Goal: Register for event/course

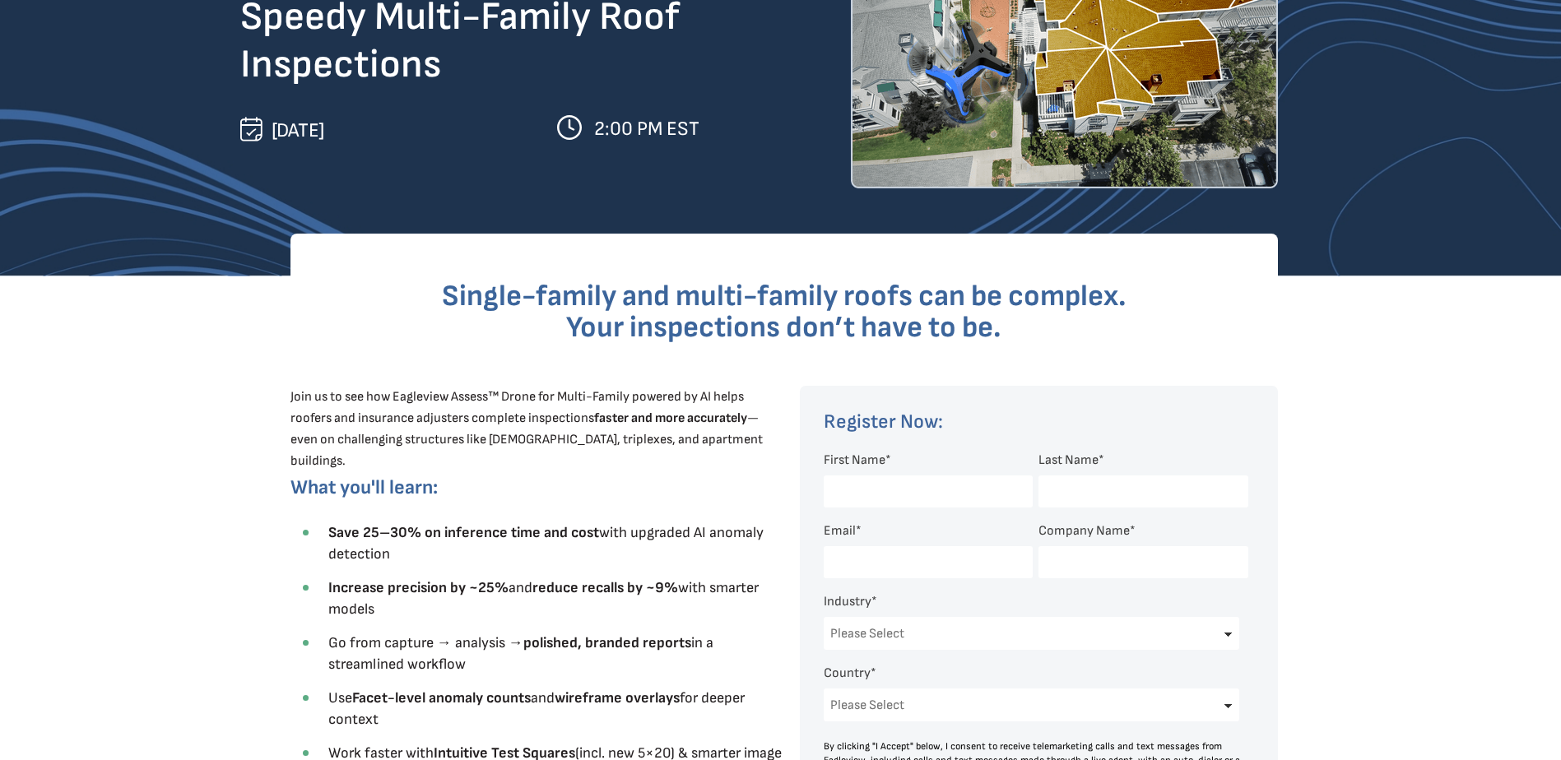
scroll to position [384, 0]
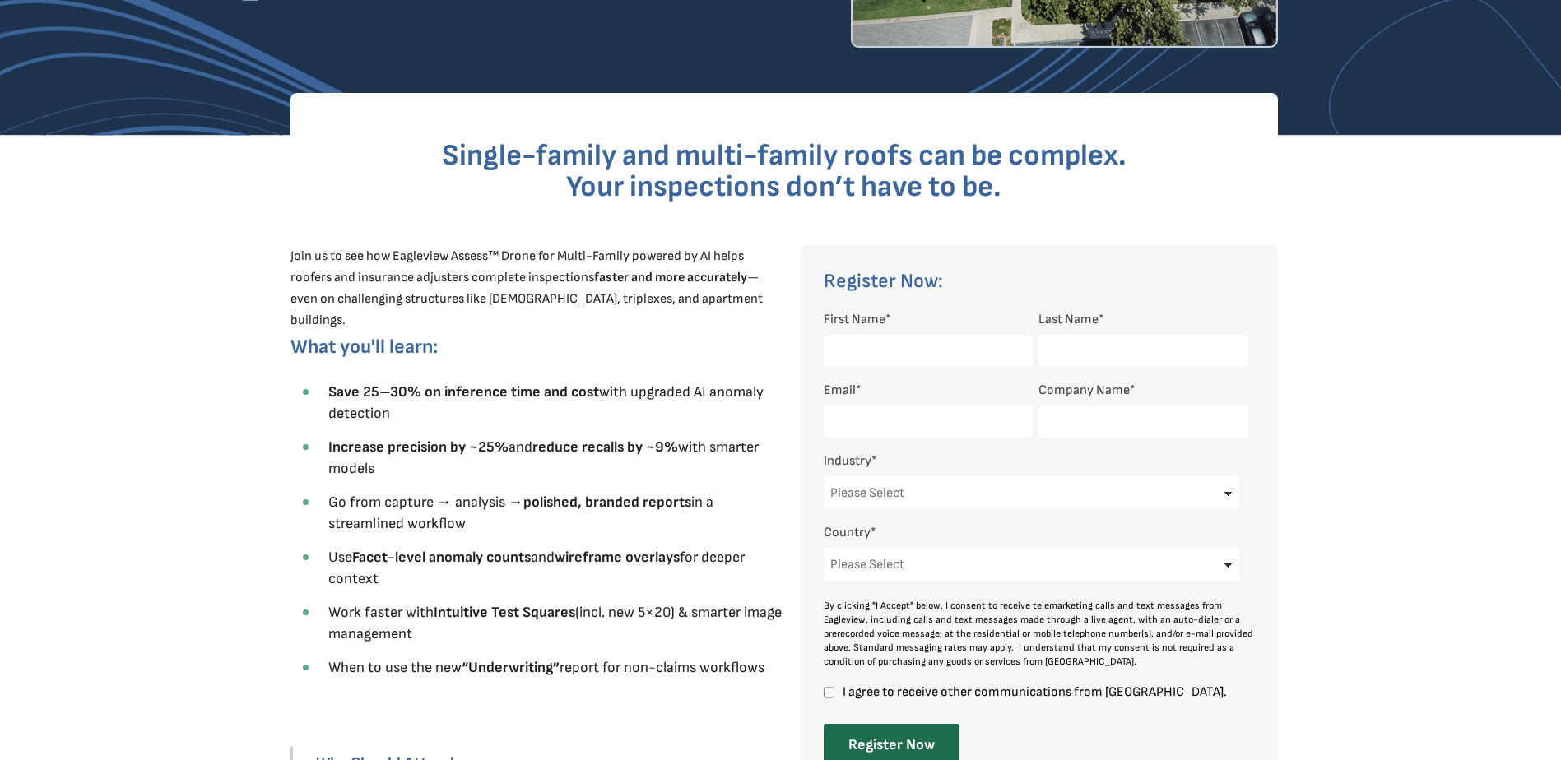
click at [902, 318] on div "First Name *" at bounding box center [925, 344] width 202 height 63
click at [886, 316] on span "*" at bounding box center [888, 320] width 6 height 16
click at [886, 335] on input "First Name *" at bounding box center [928, 351] width 209 height 32
type input "[PERSON_NAME]"
click at [1086, 354] on input "Last Name *" at bounding box center [1142, 351] width 209 height 32
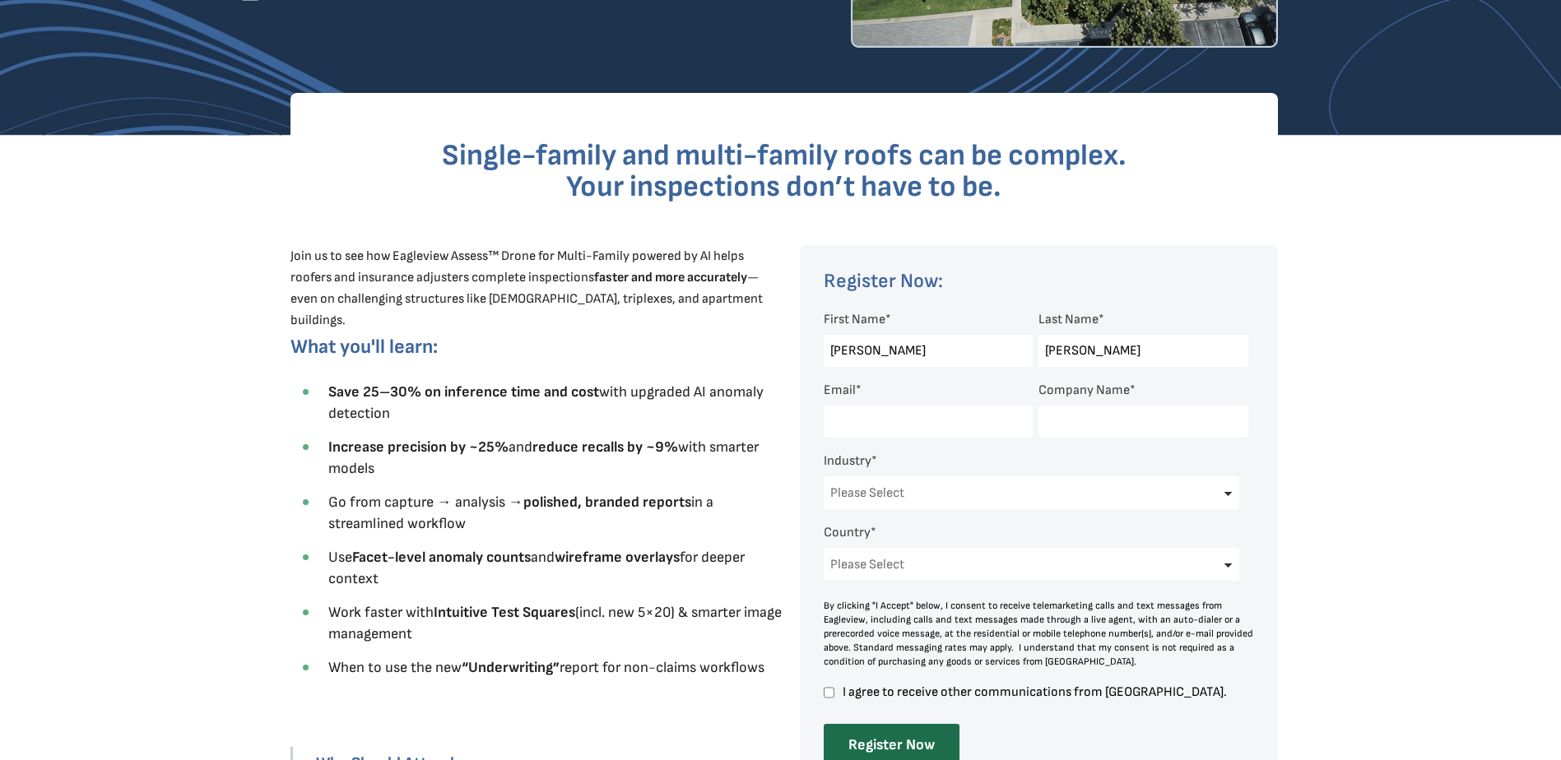
type input "[PERSON_NAME]"
click at [871, 402] on div at bounding box center [922, 421] width 196 height 49
click at [868, 418] on input "Email *" at bounding box center [928, 422] width 209 height 32
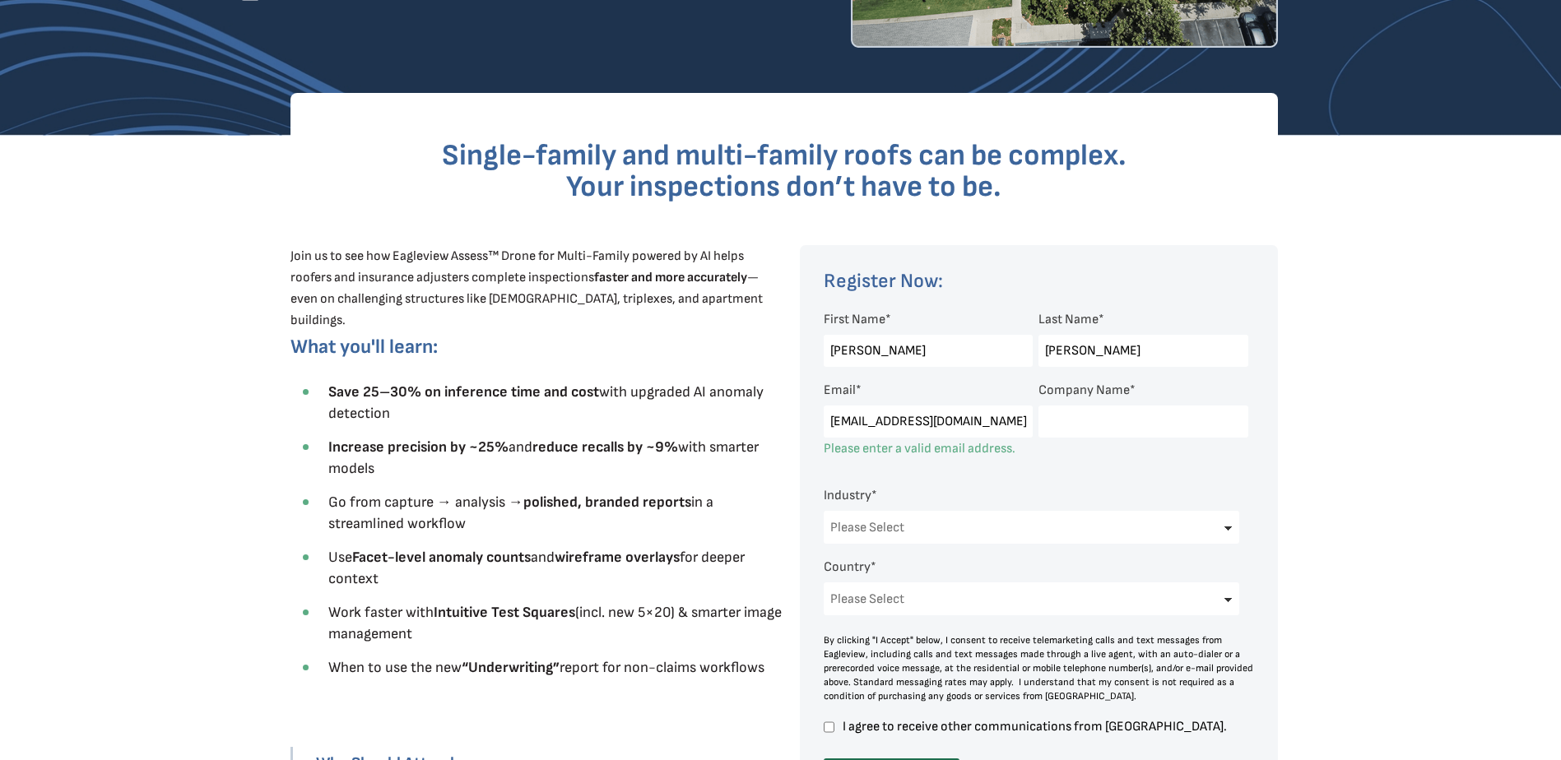
scroll to position [0, 11]
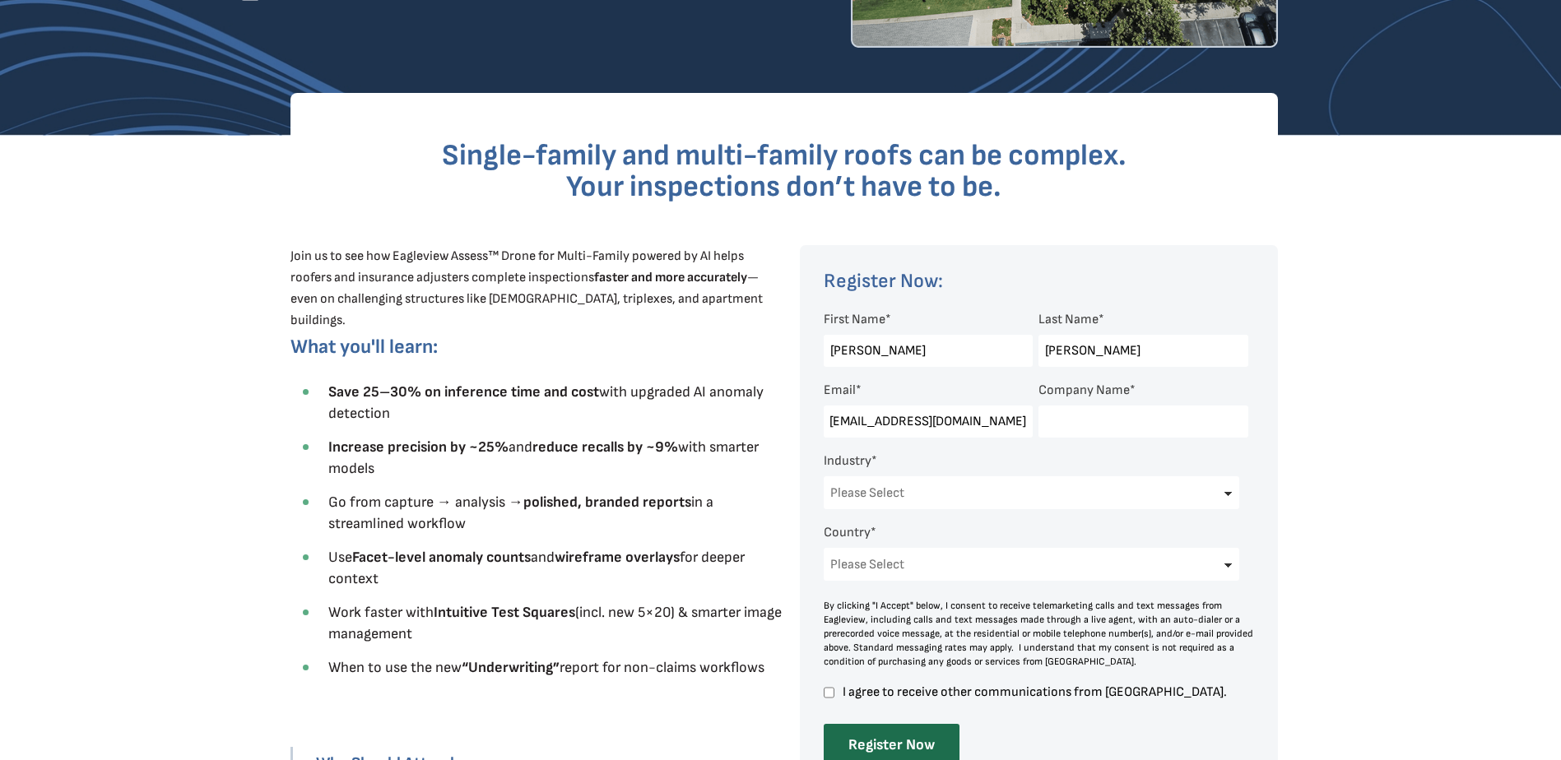
type input "[EMAIL_ADDRESS][DOMAIN_NAME]"
click at [885, 492] on select "Please Select Architects & Engineering Construction Electric/Gas Utilities Gove…" at bounding box center [1032, 492] width 416 height 33
select select "Insurance"
click at [824, 476] on select "Please Select Architects & Engineering Construction Electric/Gas Utilities Gove…" at bounding box center [1032, 492] width 416 height 33
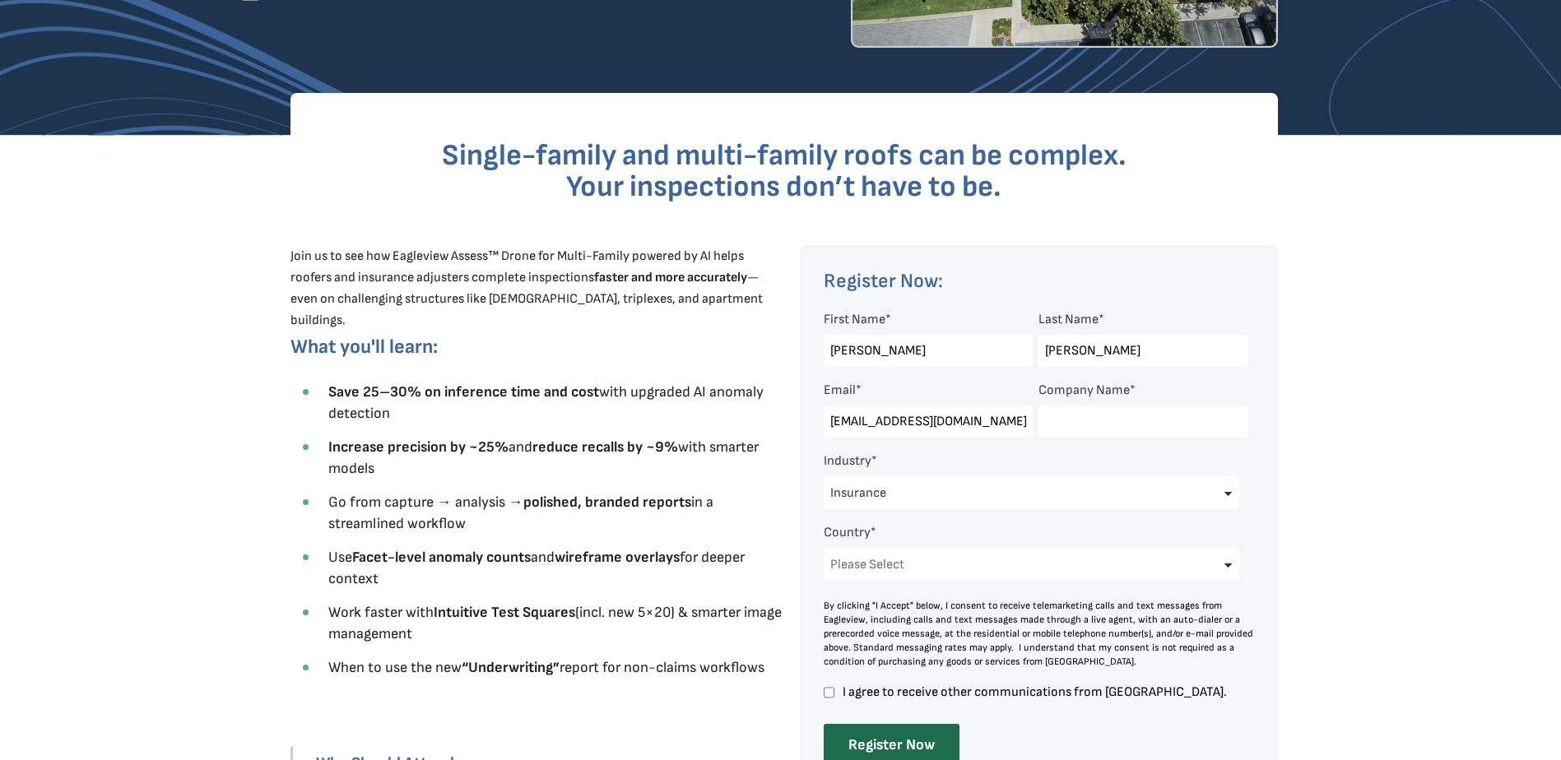
click at [1173, 560] on select "Please Select [GEOGRAPHIC_DATA] [GEOGRAPHIC_DATA] [GEOGRAPHIC_DATA] [GEOGRAPHIC…" at bounding box center [1032, 564] width 416 height 33
select select "[GEOGRAPHIC_DATA]"
click at [824, 548] on select "Please Select [GEOGRAPHIC_DATA] [GEOGRAPHIC_DATA] [GEOGRAPHIC_DATA] [GEOGRAPHIC…" at bounding box center [1032, 564] width 416 height 33
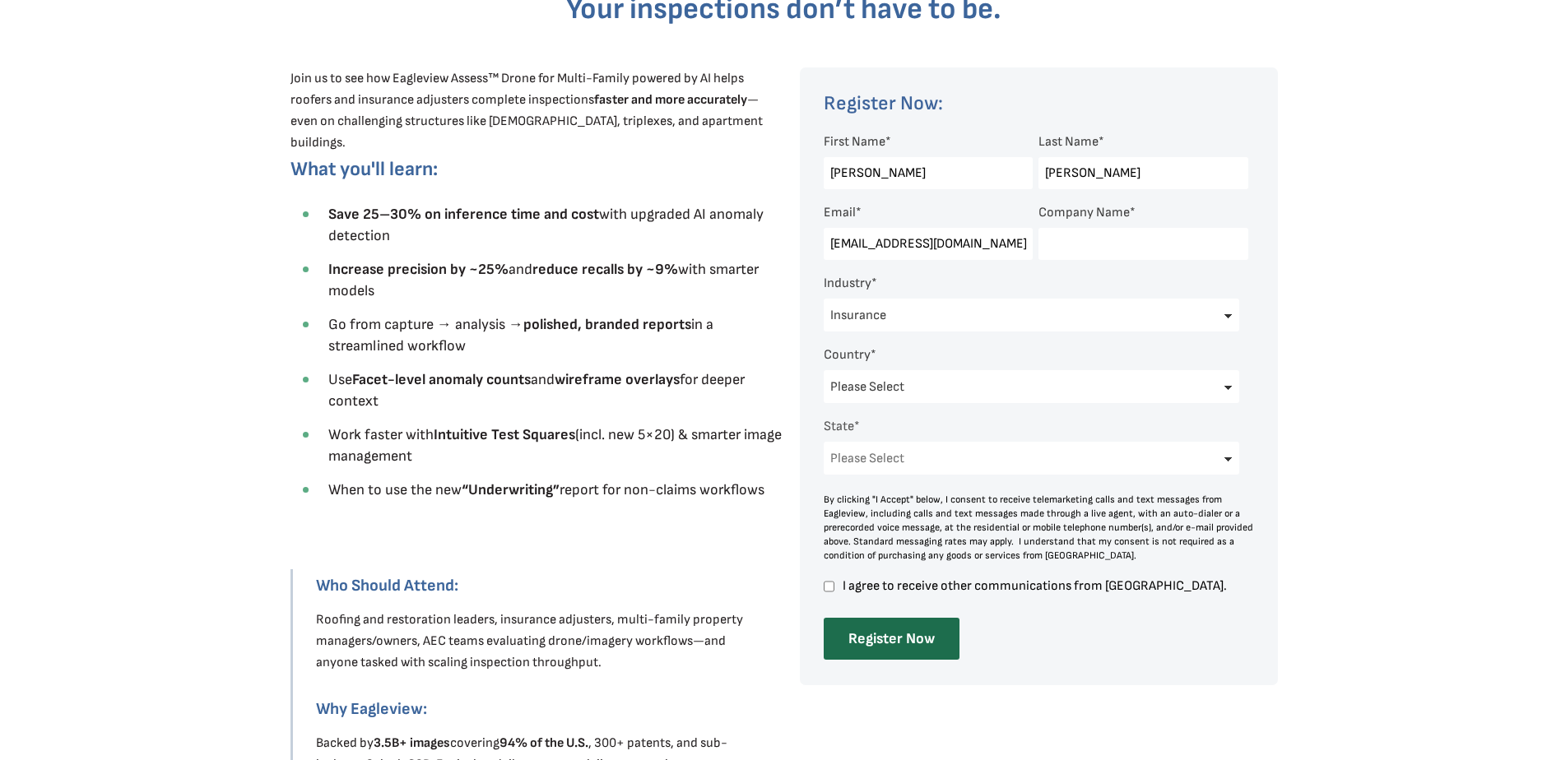
scroll to position [603, 0]
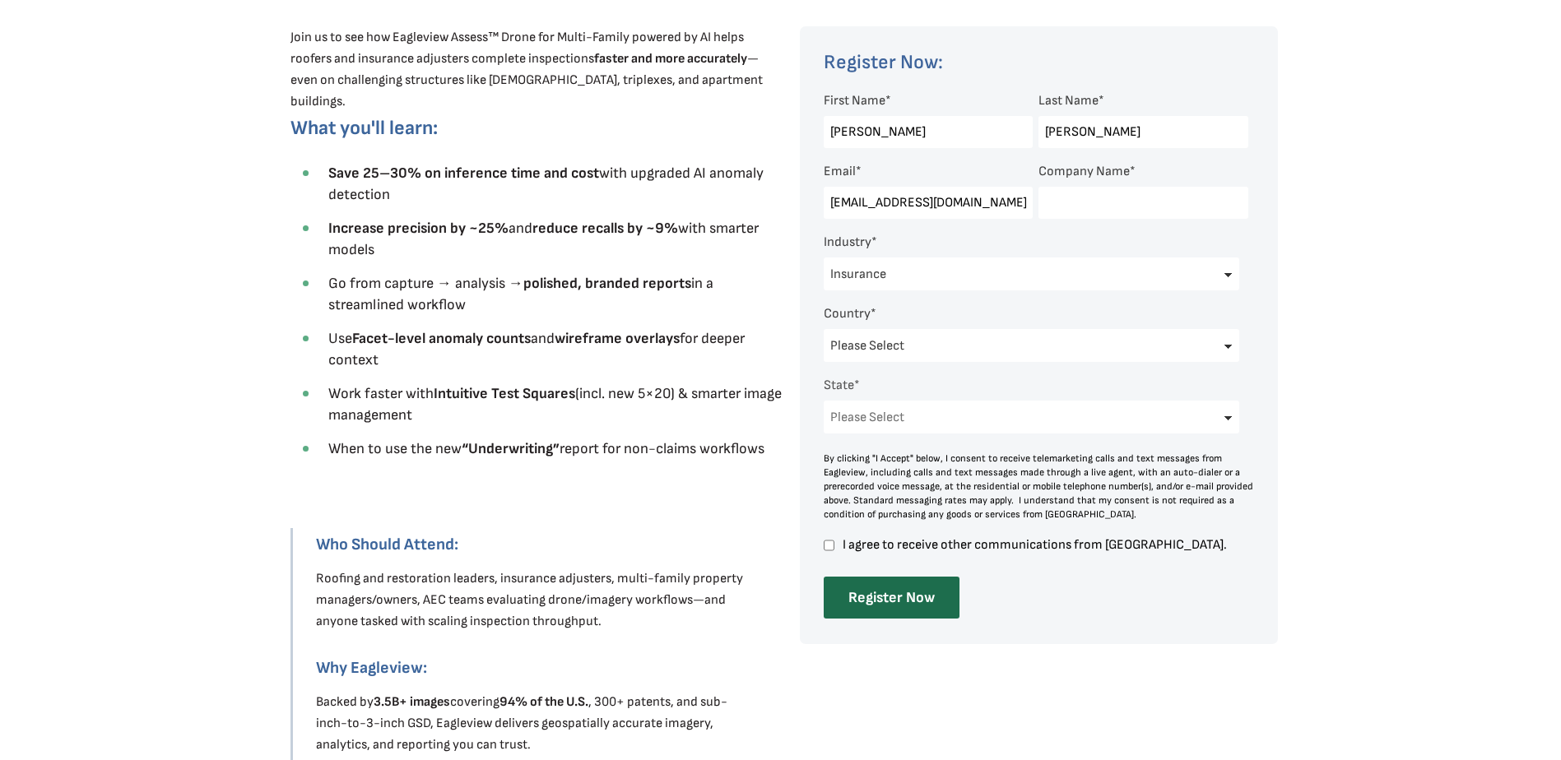
click at [1224, 418] on select "Please Select [US_STATE] [US_STATE] [GEOGRAPHIC_DATA] [US_STATE] [US_STATE] [GE…" at bounding box center [1032, 417] width 416 height 33
select select "[US_STATE]"
click at [824, 401] on select "Please Select [US_STATE] [US_STATE] [GEOGRAPHIC_DATA] [US_STATE] [US_STATE] [GE…" at bounding box center [1032, 417] width 416 height 33
click at [824, 541] on input "I agree to receive other communications from [GEOGRAPHIC_DATA]." at bounding box center [829, 545] width 11 height 15
checkbox input "true"
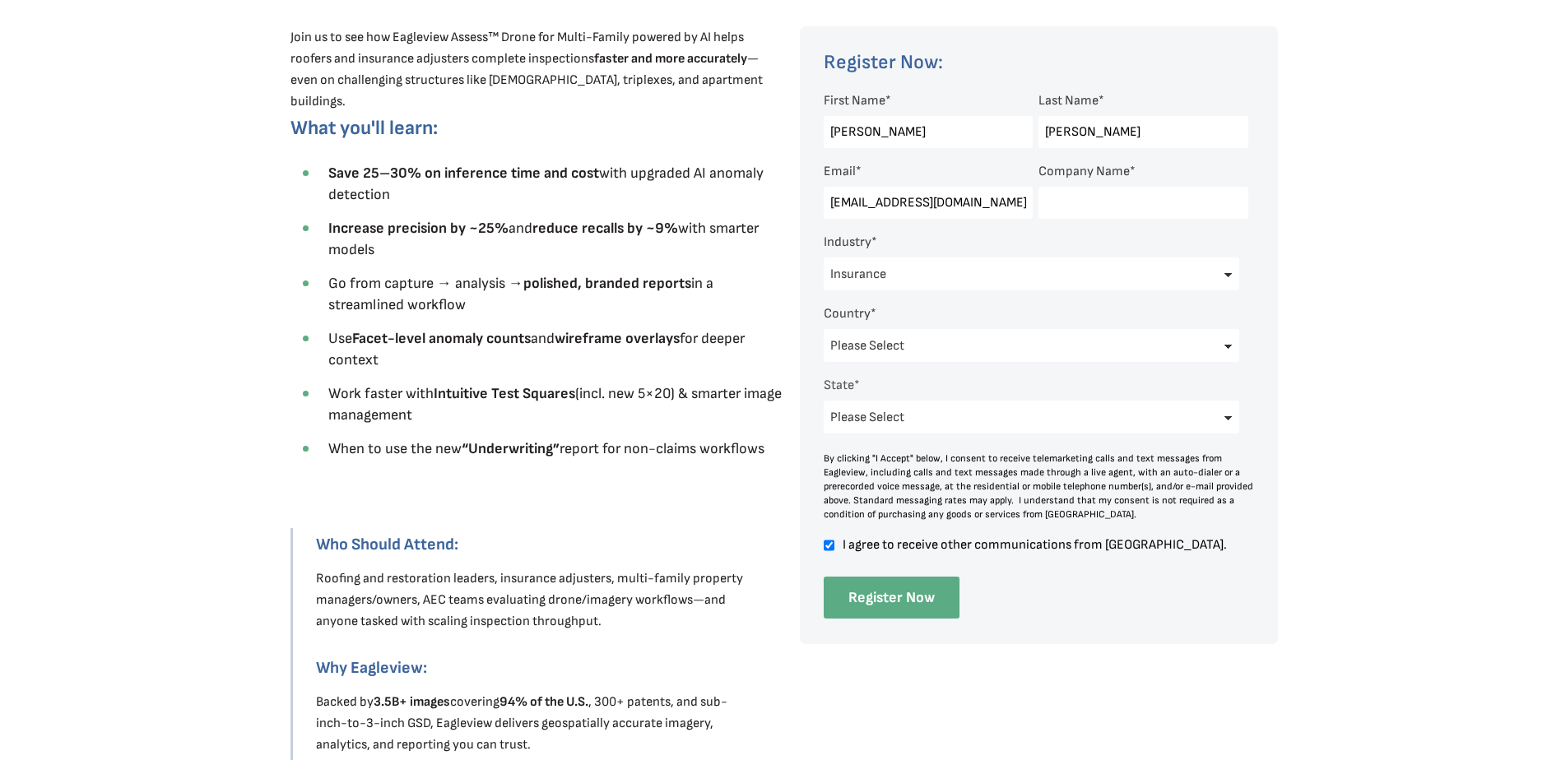
click at [883, 597] on input "Register Now" at bounding box center [892, 598] width 136 height 42
